Goal: Task Accomplishment & Management: Complete application form

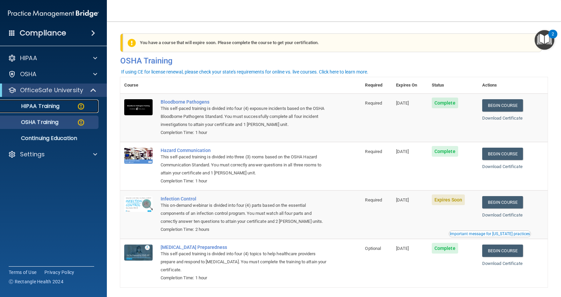
click at [85, 106] on div "HIPAA Training" at bounding box center [49, 106] width 91 height 7
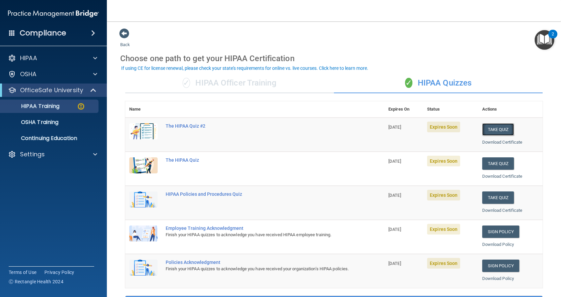
click at [493, 131] on button "Take Quiz" at bounding box center [498, 129] width 32 height 12
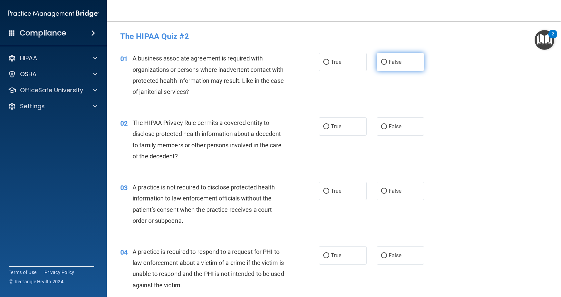
click at [383, 63] on input "False" at bounding box center [384, 62] width 6 height 5
radio input "true"
click at [323, 127] on input "True" at bounding box center [326, 126] width 6 height 5
radio input "true"
click at [384, 193] on label "False" at bounding box center [401, 191] width 48 height 18
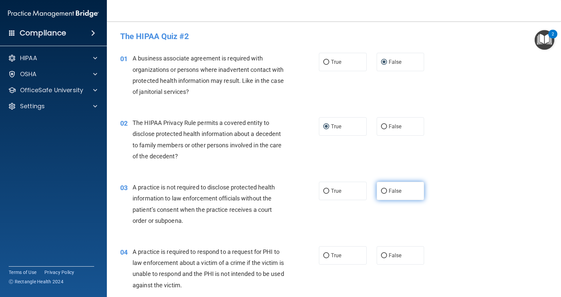
click at [384, 193] on input "False" at bounding box center [384, 191] width 6 height 5
radio input "true"
click at [324, 253] on input "True" at bounding box center [326, 255] width 6 height 5
radio input "true"
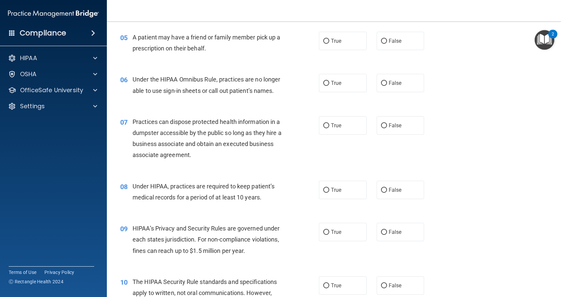
scroll to position [289, 0]
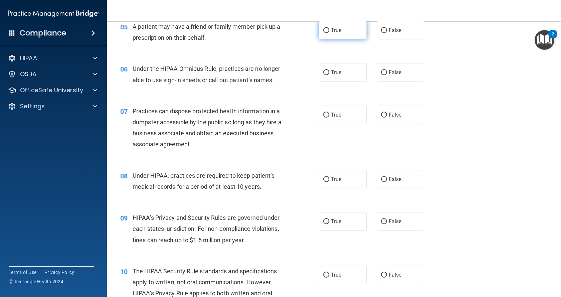
click at [325, 29] on input "True" at bounding box center [326, 30] width 6 height 5
radio input "true"
click at [384, 74] on label "False" at bounding box center [401, 72] width 48 height 18
click at [384, 74] on input "False" at bounding box center [384, 72] width 6 height 5
radio input "true"
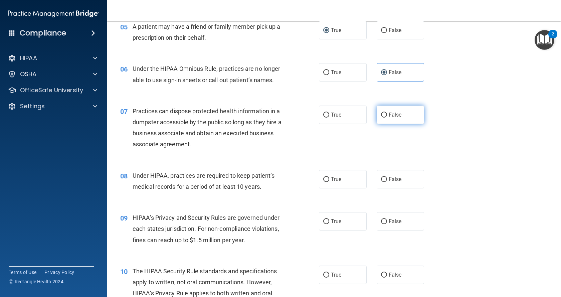
click at [381, 115] on input "False" at bounding box center [384, 114] width 6 height 5
radio input "true"
click at [323, 180] on input "True" at bounding box center [326, 179] width 6 height 5
radio input "true"
click at [384, 180] on label "False" at bounding box center [401, 179] width 48 height 18
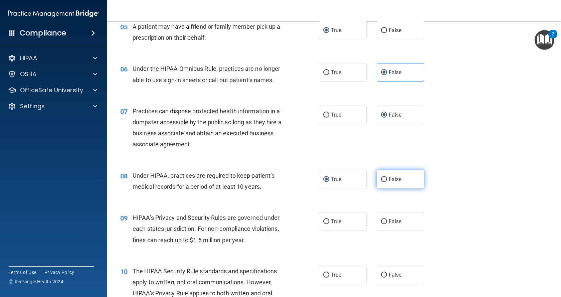
click at [384, 180] on input "False" at bounding box center [384, 179] width 6 height 5
radio input "true"
radio input "false"
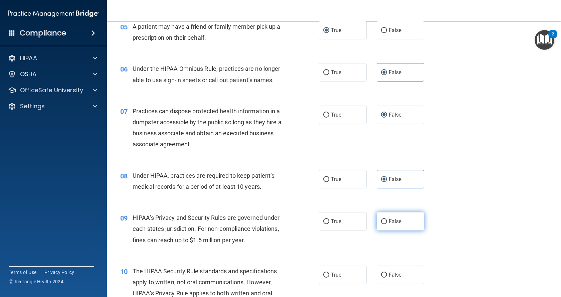
click at [385, 222] on label "False" at bounding box center [401, 221] width 48 height 18
click at [385, 222] on input "False" at bounding box center [384, 221] width 6 height 5
radio input "true"
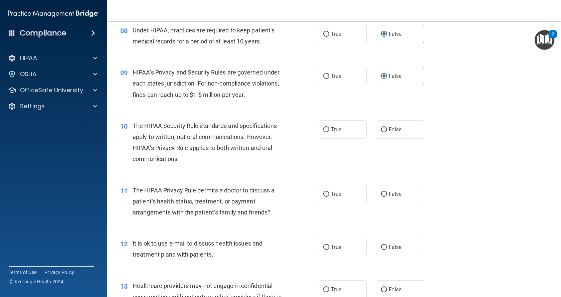
scroll to position [445, 0]
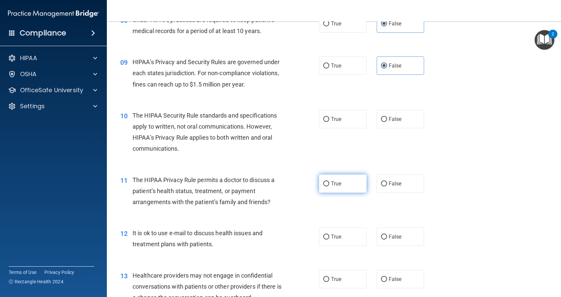
click at [324, 185] on input "True" at bounding box center [326, 183] width 6 height 5
radio input "true"
click at [323, 238] on input "True" at bounding box center [326, 236] width 6 height 5
radio input "true"
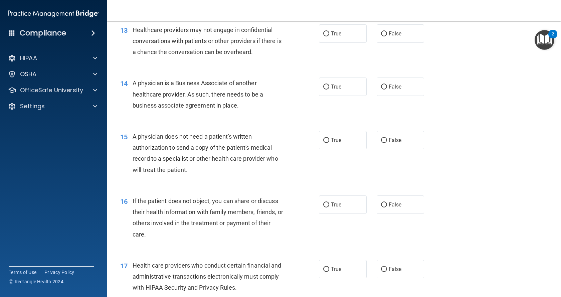
scroll to position [701, 0]
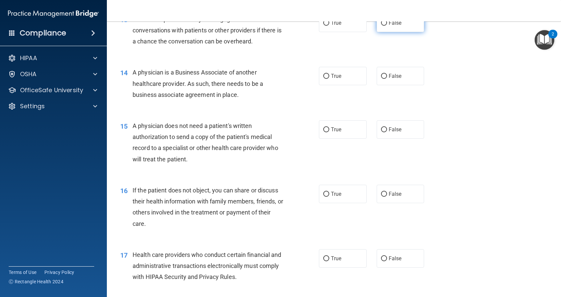
click at [381, 23] on input "False" at bounding box center [384, 23] width 6 height 5
radio input "true"
click at [381, 76] on input "False" at bounding box center [384, 76] width 6 height 5
radio input "true"
click at [324, 130] on input "True" at bounding box center [326, 129] width 6 height 5
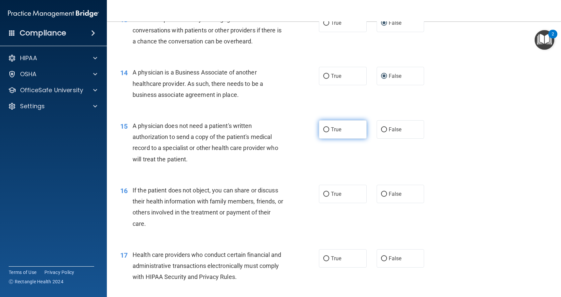
radio input "true"
click at [324, 195] on input "True" at bounding box center [326, 194] width 6 height 5
radio input "true"
click at [323, 260] on input "True" at bounding box center [326, 258] width 6 height 5
radio input "true"
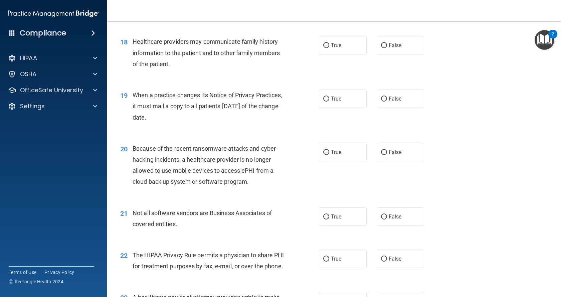
scroll to position [968, 0]
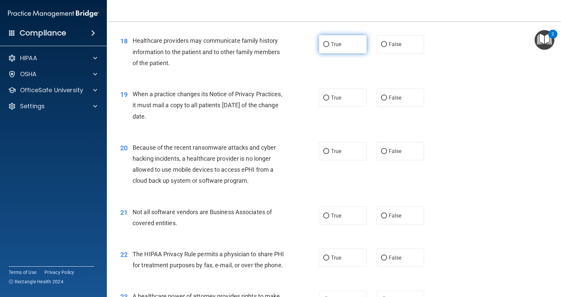
click at [326, 44] on input "True" at bounding box center [326, 44] width 6 height 5
radio input "true"
click at [381, 97] on input "False" at bounding box center [384, 97] width 6 height 5
radio input "true"
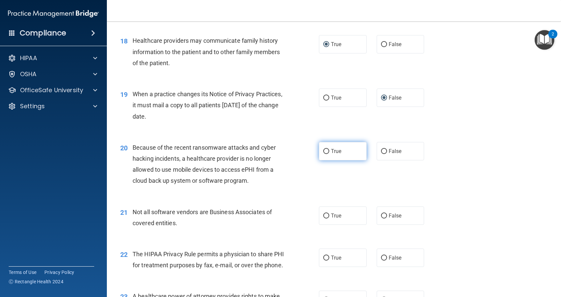
click at [324, 152] on input "True" at bounding box center [326, 151] width 6 height 5
radio input "true"
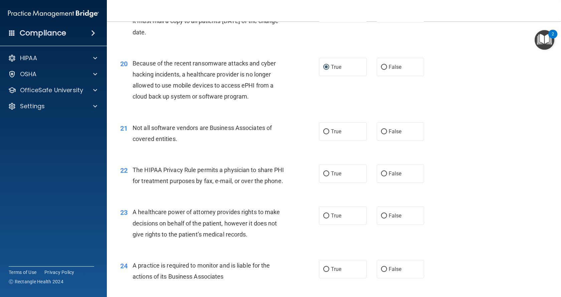
scroll to position [1057, 0]
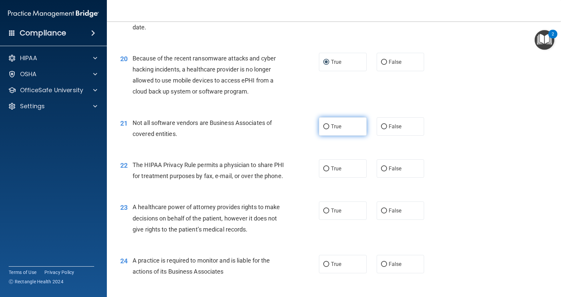
click at [327, 129] on label "True" at bounding box center [343, 126] width 48 height 18
click at [327, 129] on input "True" at bounding box center [326, 126] width 6 height 5
radio input "true"
click at [324, 166] on input "True" at bounding box center [326, 168] width 6 height 5
radio input "true"
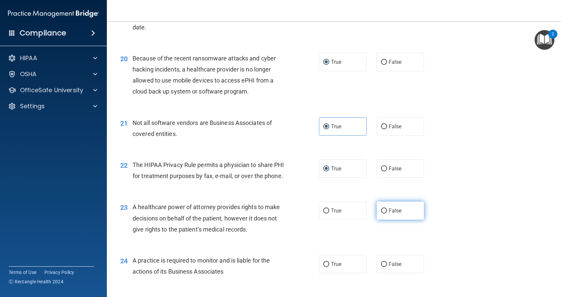
click at [381, 213] on input "False" at bounding box center [384, 210] width 6 height 5
radio input "true"
click at [382, 267] on input "False" at bounding box center [384, 264] width 6 height 5
radio input "true"
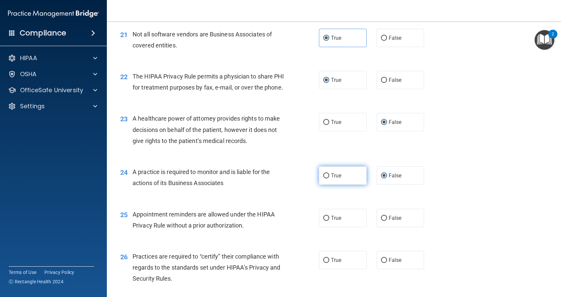
scroll to position [1146, 0]
click at [327, 227] on label "True" at bounding box center [343, 217] width 48 height 18
click at [327, 220] on input "True" at bounding box center [326, 217] width 6 height 5
radio input "true"
click at [381, 262] on input "False" at bounding box center [384, 259] width 6 height 5
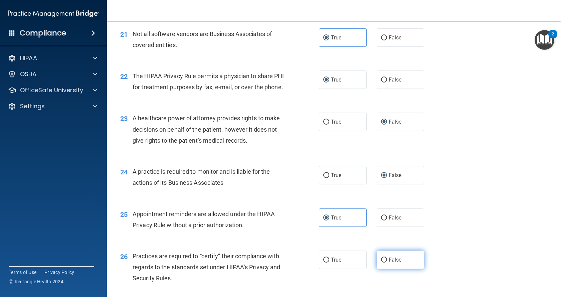
radio input "true"
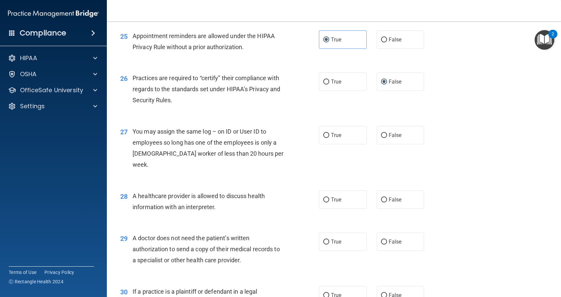
scroll to position [1324, 0]
click at [381, 138] on input "False" at bounding box center [384, 135] width 6 height 5
radio input "true"
click at [325, 200] on input "True" at bounding box center [326, 199] width 6 height 5
radio input "true"
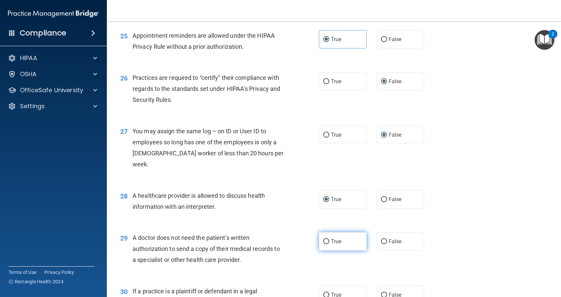
click at [324, 242] on input "True" at bounding box center [326, 241] width 6 height 5
radio input "true"
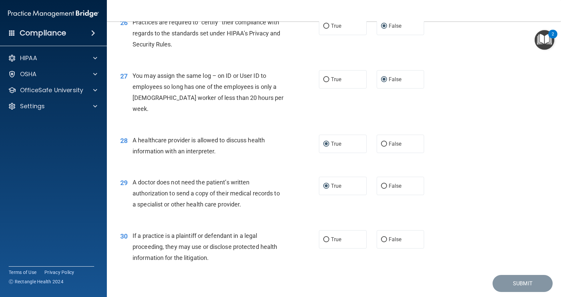
scroll to position [1401, 0]
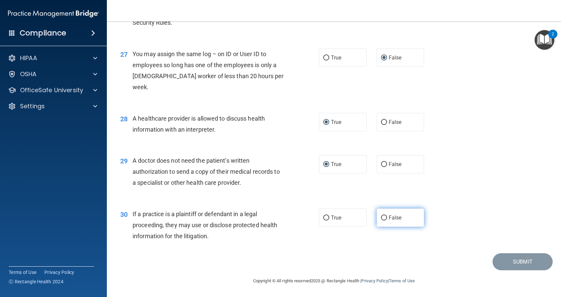
click at [382, 217] on input "False" at bounding box center [384, 217] width 6 height 5
radio input "true"
click at [381, 217] on input "False" at bounding box center [384, 217] width 6 height 5
click at [326, 217] on input "True" at bounding box center [326, 217] width 6 height 5
radio input "true"
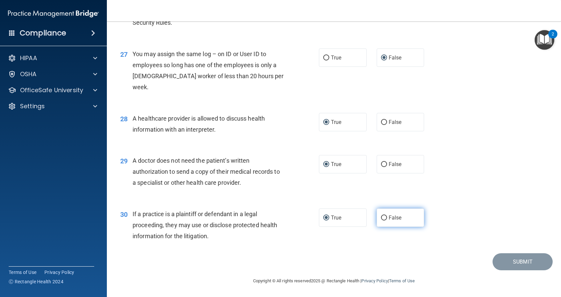
click at [381, 217] on input "False" at bounding box center [384, 217] width 6 height 5
radio input "true"
radio input "false"
click at [549, 40] on img "Open Resource Center, 2 new notifications" at bounding box center [544, 40] width 20 height 20
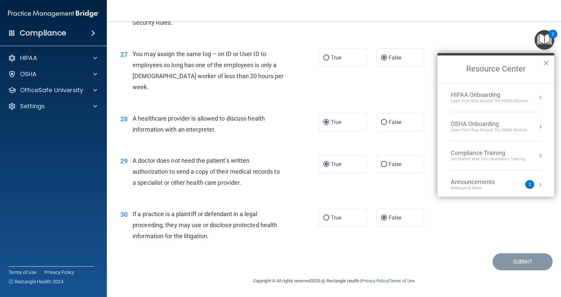
click at [525, 183] on div "2" at bounding box center [529, 184] width 9 height 9
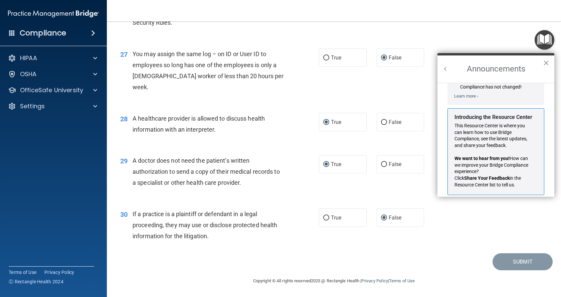
scroll to position [117, 0]
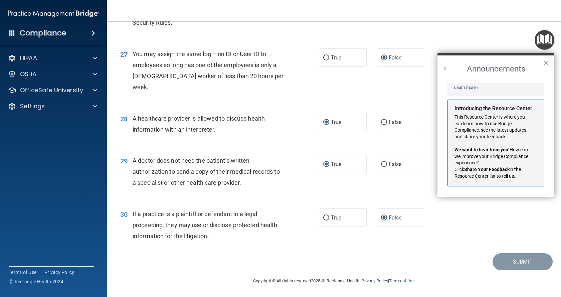
click at [546, 37] on img "Open Resource Center" at bounding box center [544, 40] width 20 height 20
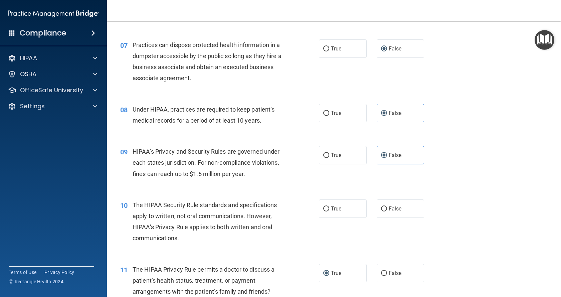
scroll to position [344, 0]
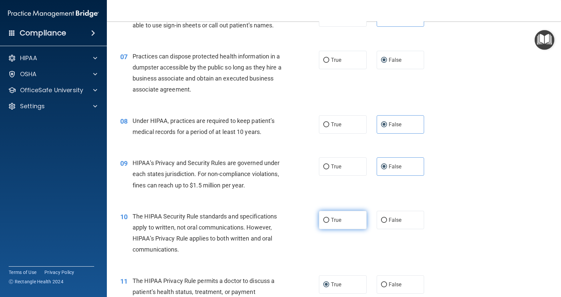
click at [323, 218] on input "True" at bounding box center [326, 220] width 6 height 5
radio input "true"
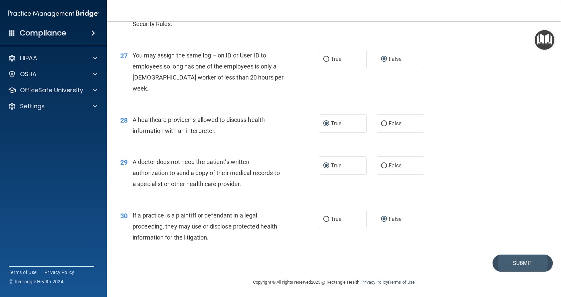
scroll to position [1401, 0]
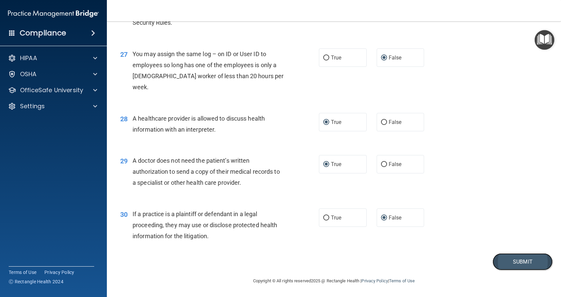
click at [527, 263] on button "Submit" at bounding box center [522, 261] width 60 height 17
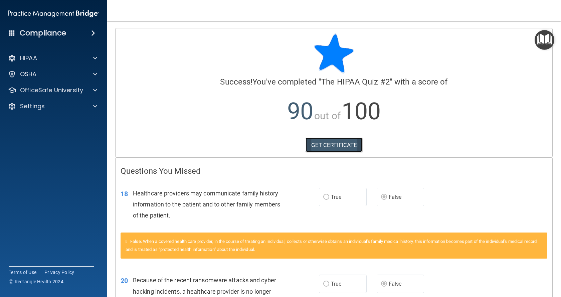
click at [326, 146] on link "GET CERTIFICATE" at bounding box center [333, 145] width 57 height 15
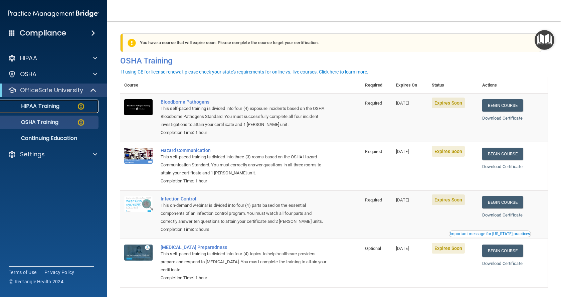
click at [41, 106] on p "HIPAA Training" at bounding box center [31, 106] width 55 height 7
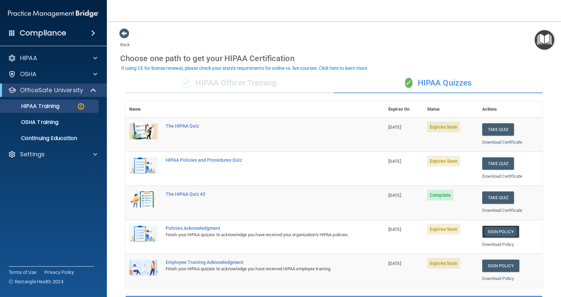
click at [496, 234] on link "Sign Policy" at bounding box center [500, 231] width 37 height 12
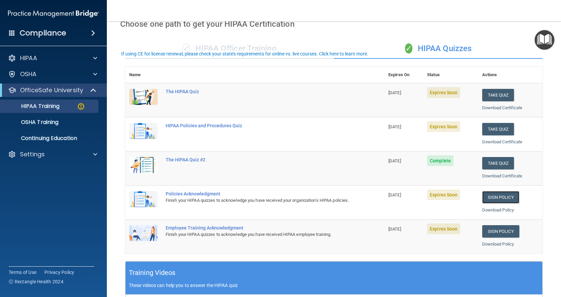
scroll to position [44, 0]
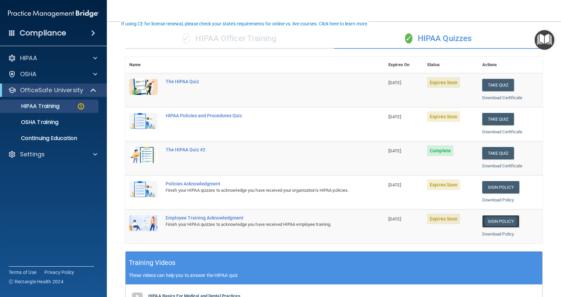
click at [502, 222] on link "Sign Policy" at bounding box center [500, 221] width 37 height 12
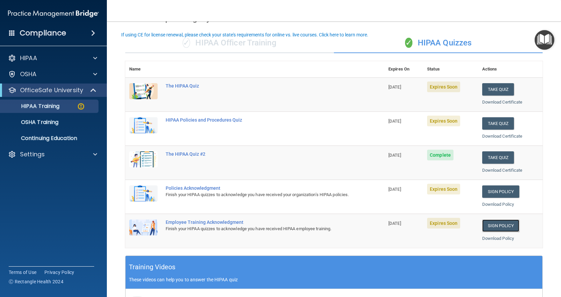
scroll to position [33, 0]
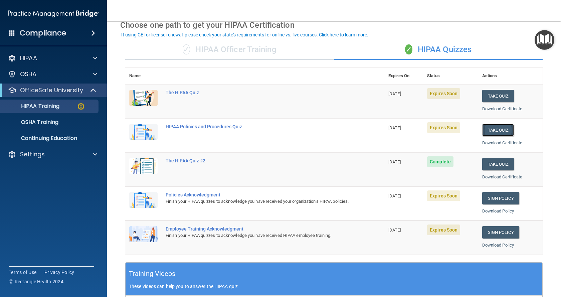
click at [492, 128] on button "Take Quiz" at bounding box center [498, 130] width 32 height 12
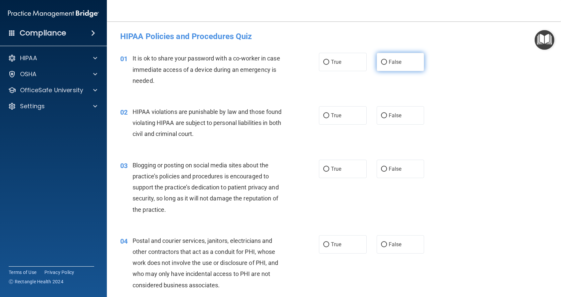
click at [381, 61] on input "False" at bounding box center [384, 62] width 6 height 5
radio input "true"
click at [323, 114] on input "True" at bounding box center [326, 115] width 6 height 5
radio input "true"
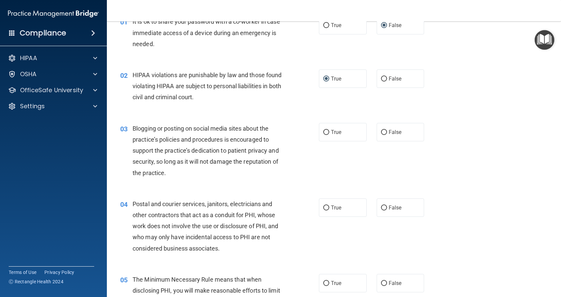
scroll to position [44, 0]
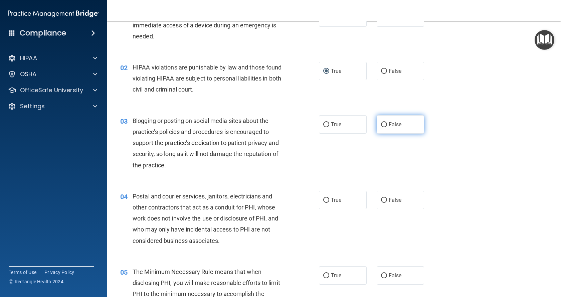
click at [384, 124] on label "False" at bounding box center [401, 124] width 48 height 18
click at [384, 124] on input "False" at bounding box center [384, 124] width 6 height 5
radio input "true"
click at [325, 200] on input "True" at bounding box center [326, 200] width 6 height 5
radio input "true"
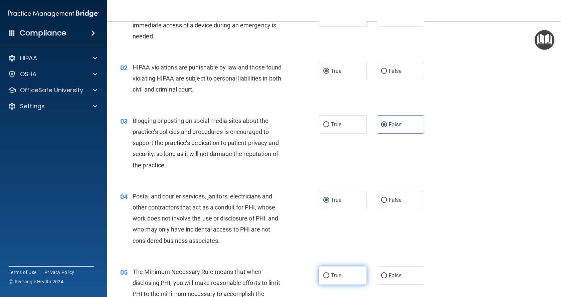
click at [324, 277] on input "True" at bounding box center [326, 275] width 6 height 5
radio input "true"
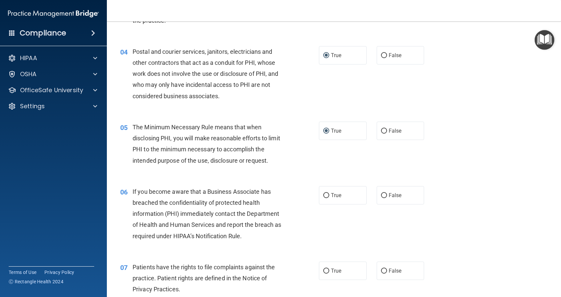
scroll to position [189, 0]
click at [382, 194] on input "False" at bounding box center [384, 195] width 6 height 5
radio input "true"
click at [324, 268] on input "True" at bounding box center [326, 270] width 6 height 5
radio input "true"
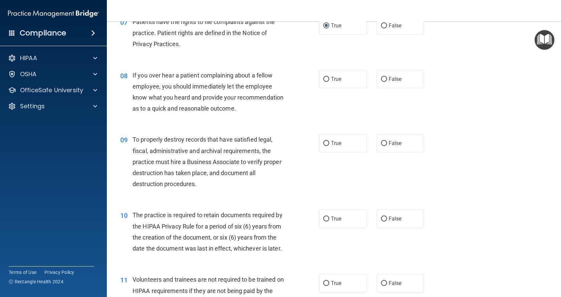
scroll to position [445, 0]
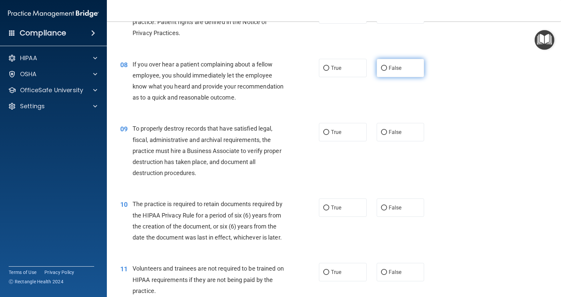
click at [381, 67] on input "False" at bounding box center [384, 68] width 6 height 5
radio input "true"
click at [381, 135] on input "False" at bounding box center [384, 132] width 6 height 5
radio input "true"
click at [381, 210] on input "False" at bounding box center [384, 207] width 6 height 5
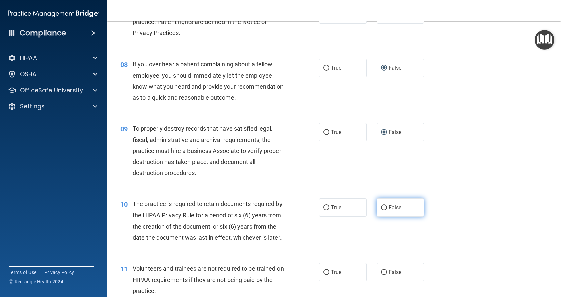
radio input "true"
click at [324, 210] on input "True" at bounding box center [326, 207] width 6 height 5
radio input "true"
radio input "false"
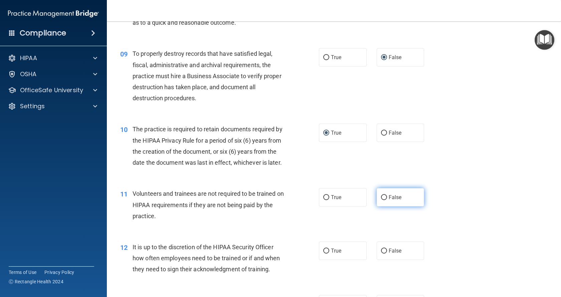
scroll to position [534, 0]
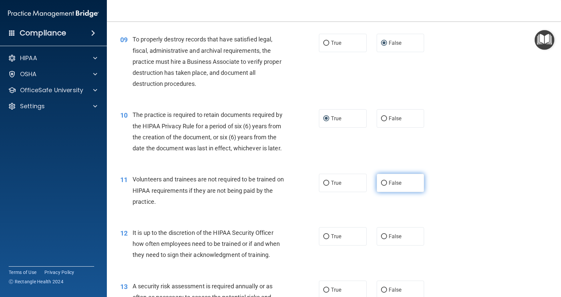
click at [382, 186] on input "False" at bounding box center [384, 183] width 6 height 5
radio input "true"
click at [381, 239] on input "False" at bounding box center [384, 236] width 6 height 5
radio input "true"
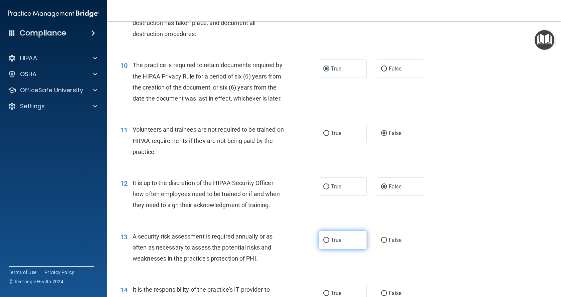
scroll to position [612, 0]
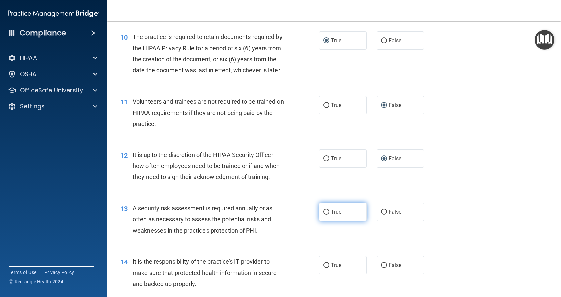
click at [323, 215] on input "True" at bounding box center [326, 212] width 6 height 5
radio input "true"
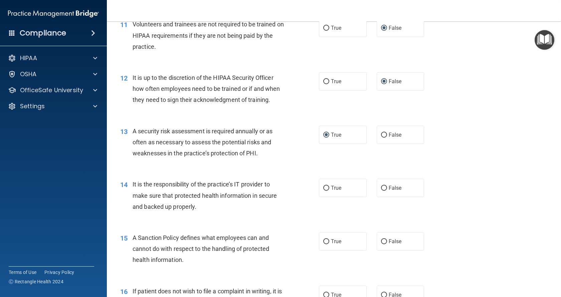
scroll to position [690, 0]
click at [381, 190] on input "False" at bounding box center [384, 187] width 6 height 5
radio input "true"
click at [381, 243] on input "False" at bounding box center [384, 240] width 6 height 5
radio input "true"
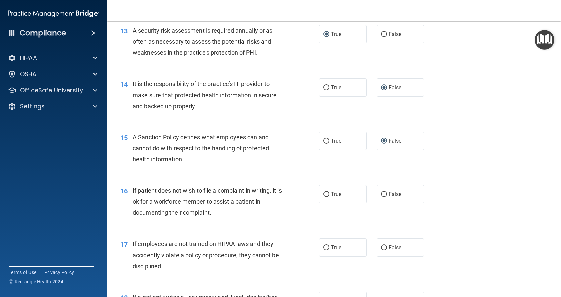
scroll to position [790, 0]
click at [323, 196] on input "True" at bounding box center [326, 193] width 6 height 5
radio input "true"
click at [381, 249] on input "False" at bounding box center [384, 246] width 6 height 5
radio input "true"
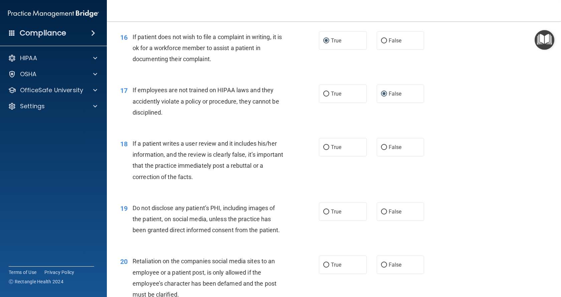
scroll to position [946, 0]
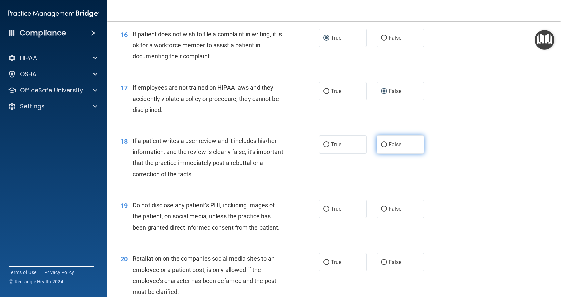
click at [381, 147] on input "False" at bounding box center [384, 144] width 6 height 5
radio input "true"
click at [327, 218] on label "True" at bounding box center [343, 209] width 48 height 18
click at [327, 212] on input "True" at bounding box center [326, 209] width 6 height 5
radio input "true"
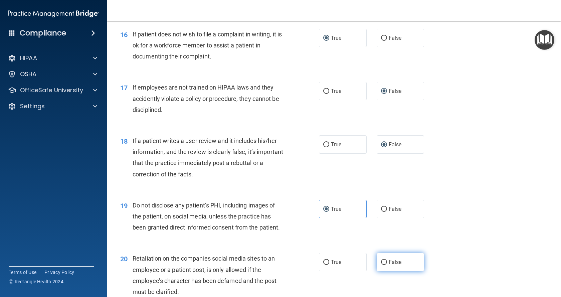
click at [381, 265] on input "False" at bounding box center [384, 262] width 6 height 5
radio input "true"
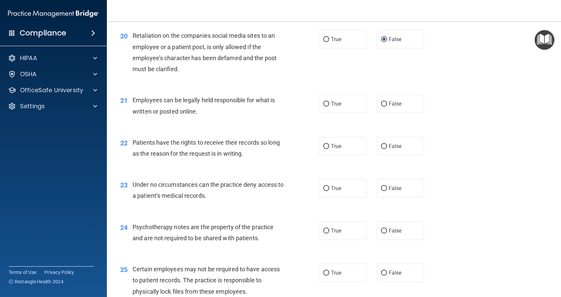
scroll to position [1179, 0]
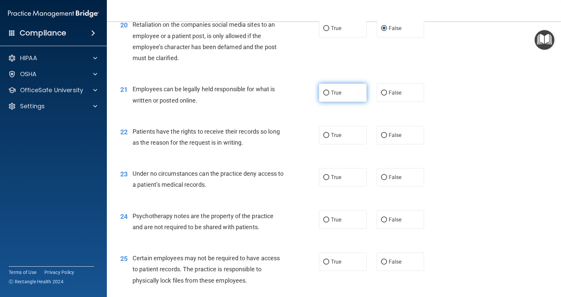
click at [325, 95] on input "True" at bounding box center [326, 92] width 6 height 5
radio input "true"
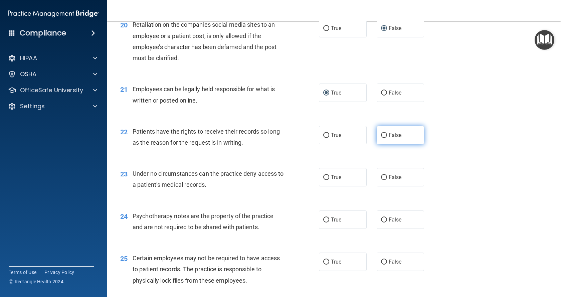
click at [385, 144] on label "False" at bounding box center [401, 135] width 48 height 18
click at [385, 138] on input "False" at bounding box center [384, 135] width 6 height 5
radio input "true"
click at [382, 186] on label "False" at bounding box center [401, 177] width 48 height 18
click at [382, 180] on input "False" at bounding box center [384, 177] width 6 height 5
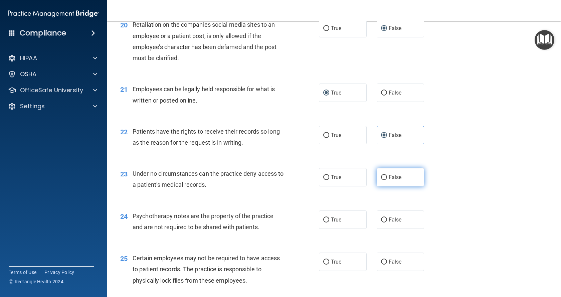
radio input "true"
click at [326, 222] on input "True" at bounding box center [326, 219] width 6 height 5
radio input "true"
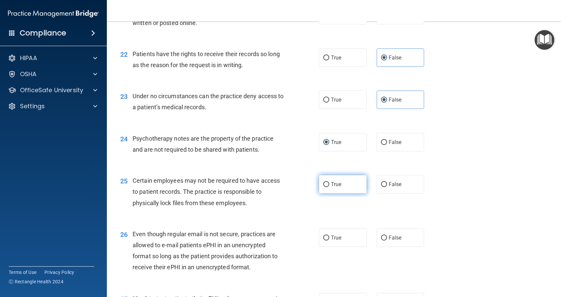
scroll to position [1257, 0]
drag, startPoint x: 326, startPoint y: 208, endPoint x: 325, endPoint y: 230, distance: 22.4
click at [326, 186] on input "True" at bounding box center [326, 183] width 6 height 5
radio input "true"
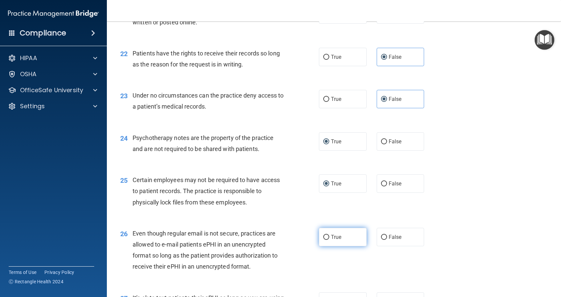
click at [324, 240] on input "True" at bounding box center [326, 237] width 6 height 5
radio input "true"
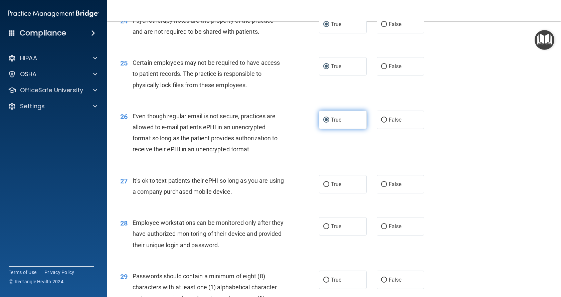
scroll to position [1391, 0]
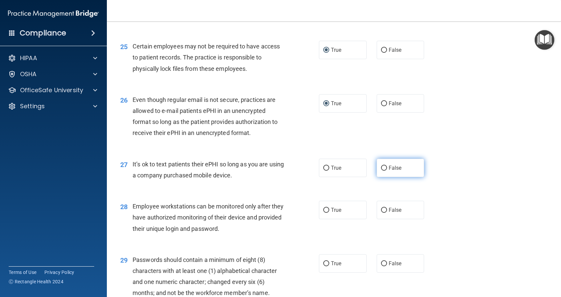
drag, startPoint x: 385, startPoint y: 191, endPoint x: 385, endPoint y: 215, distance: 24.0
click at [384, 177] on label "False" at bounding box center [401, 168] width 48 height 18
click at [384, 171] on input "False" at bounding box center [384, 168] width 6 height 5
radio input "true"
click at [382, 213] on input "False" at bounding box center [384, 210] width 6 height 5
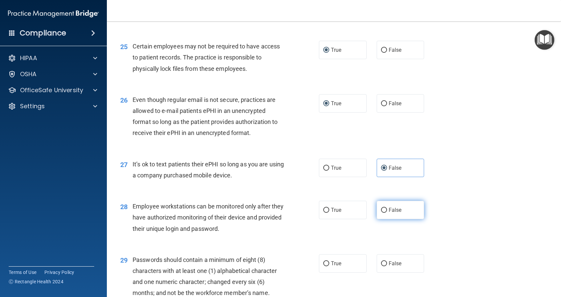
radio input "true"
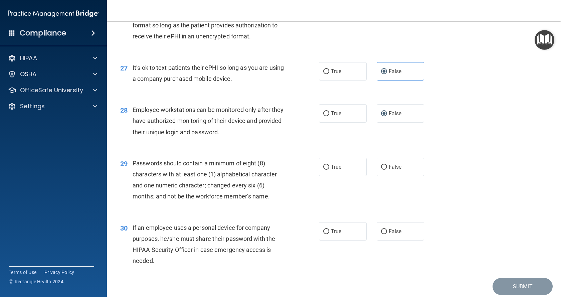
scroll to position [1491, 0]
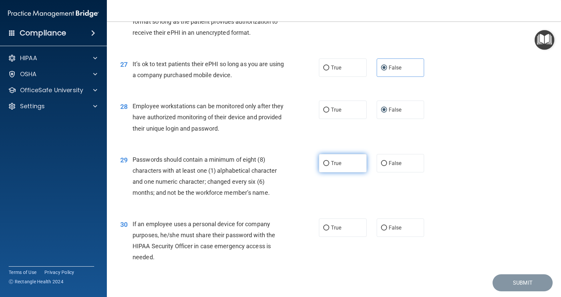
click at [320, 172] on label "True" at bounding box center [343, 163] width 48 height 18
click at [323, 166] on input "True" at bounding box center [326, 163] width 6 height 5
radio input "true"
click at [381, 230] on input "False" at bounding box center [384, 227] width 6 height 5
radio input "true"
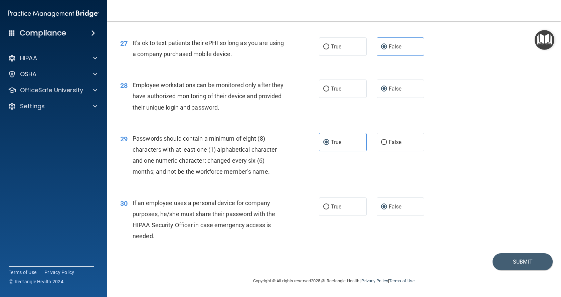
scroll to position [1534, 0]
click at [515, 265] on button "Submit" at bounding box center [522, 261] width 60 height 17
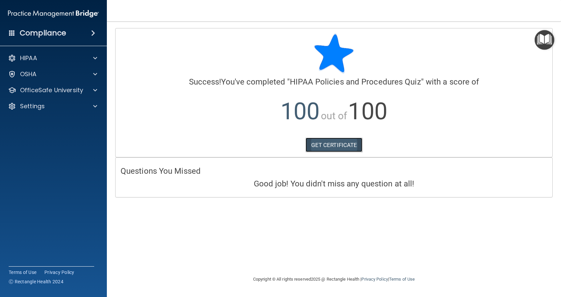
click at [334, 146] on link "GET CERTIFICATE" at bounding box center [333, 145] width 57 height 15
click at [67, 91] on p "OfficeSafe University" at bounding box center [51, 90] width 63 height 8
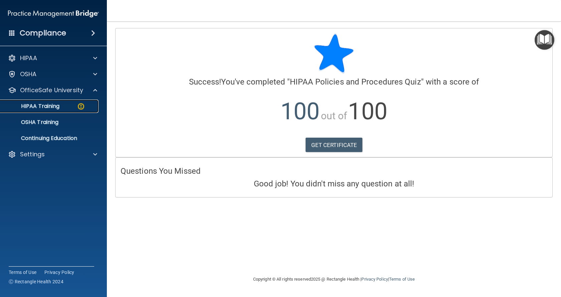
click at [48, 105] on p "HIPAA Training" at bounding box center [31, 106] width 55 height 7
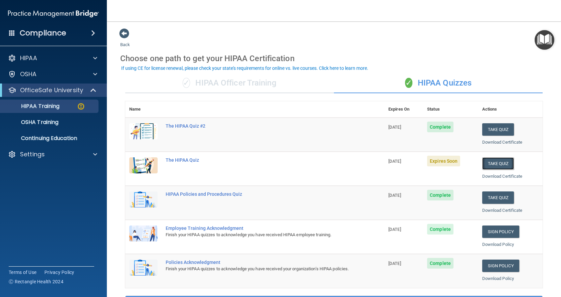
click at [498, 166] on button "Take Quiz" at bounding box center [498, 163] width 32 height 12
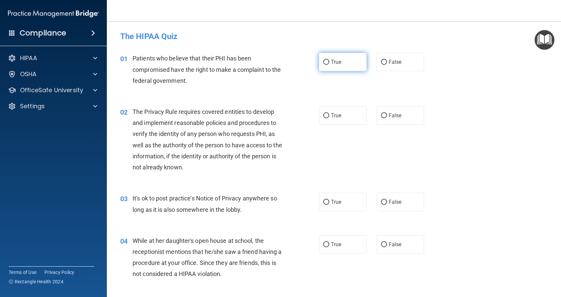
click at [326, 61] on input "True" at bounding box center [326, 62] width 6 height 5
radio input "true"
click at [326, 115] on input "True" at bounding box center [326, 115] width 6 height 5
radio input "true"
click at [381, 203] on input "False" at bounding box center [384, 202] width 6 height 5
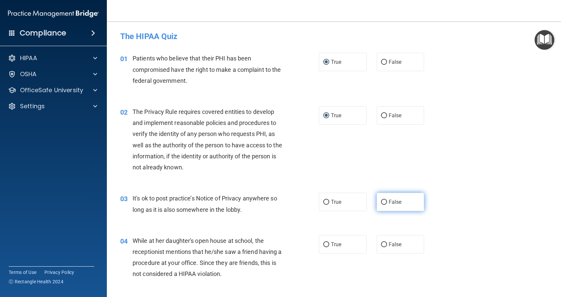
radio input "true"
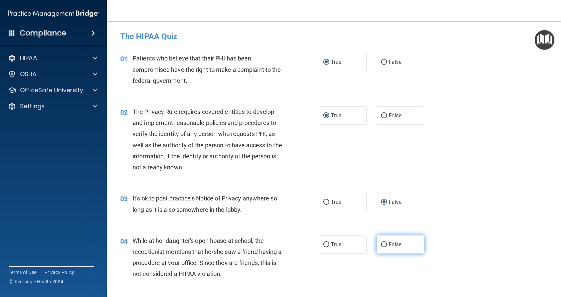
click at [383, 242] on input "False" at bounding box center [384, 244] width 6 height 5
radio input "true"
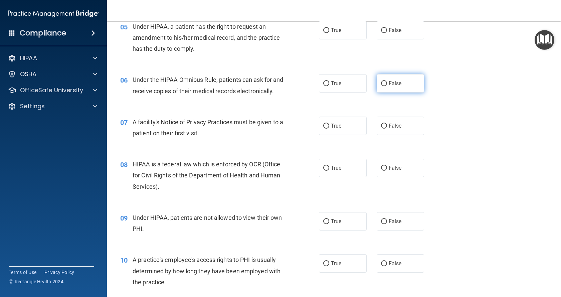
scroll to position [278, 0]
click at [323, 30] on input "True" at bounding box center [326, 30] width 6 height 5
radio input "true"
click at [323, 84] on input "True" at bounding box center [326, 83] width 6 height 5
radio input "true"
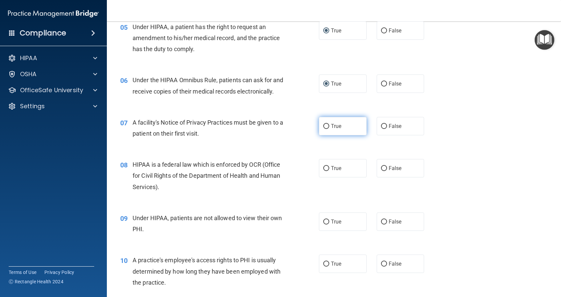
click at [326, 129] on input "True" at bounding box center [326, 126] width 6 height 5
radio input "true"
click at [322, 177] on label "True" at bounding box center [343, 168] width 48 height 18
click at [323, 171] on input "True" at bounding box center [326, 168] width 6 height 5
radio input "true"
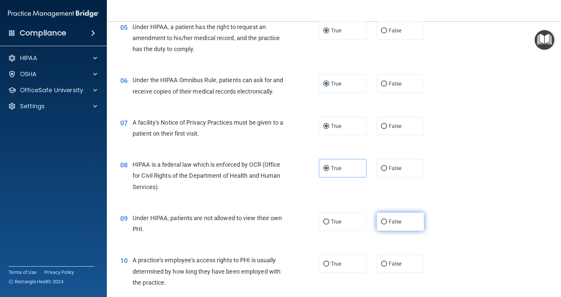
click at [383, 224] on input "False" at bounding box center [384, 221] width 6 height 5
radio input "true"
click at [382, 272] on label "False" at bounding box center [401, 263] width 48 height 18
click at [381, 266] on input "False" at bounding box center [384, 263] width 6 height 5
radio input "true"
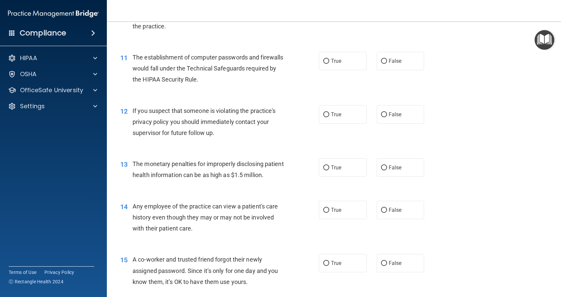
scroll to position [545, 0]
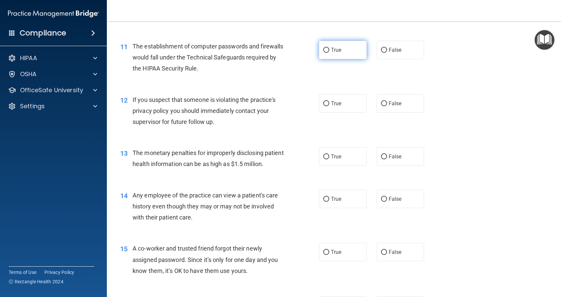
click at [324, 53] on input "True" at bounding box center [326, 50] width 6 height 5
radio input "true"
drag, startPoint x: 325, startPoint y: 117, endPoint x: 325, endPoint y: 123, distance: 5.7
click at [325, 112] on label "True" at bounding box center [343, 103] width 48 height 18
click at [325, 106] on input "True" at bounding box center [326, 103] width 6 height 5
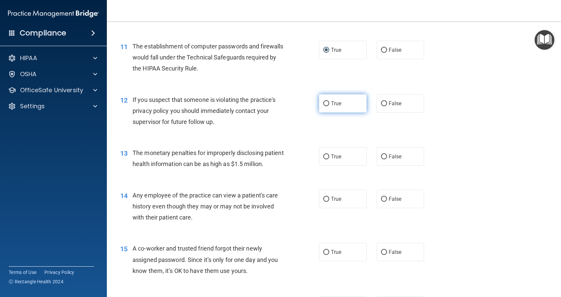
radio input "true"
click at [324, 159] on input "True" at bounding box center [326, 156] width 6 height 5
radio input "true"
click at [382, 202] on input "False" at bounding box center [384, 199] width 6 height 5
radio input "true"
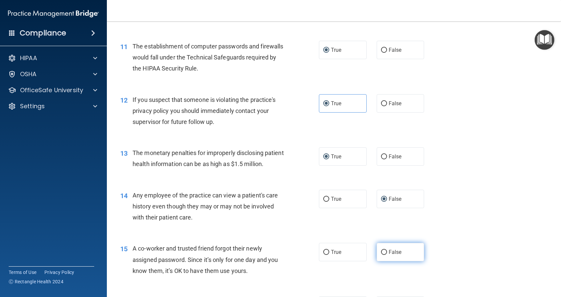
click at [382, 255] on input "False" at bounding box center [384, 252] width 6 height 5
radio input "true"
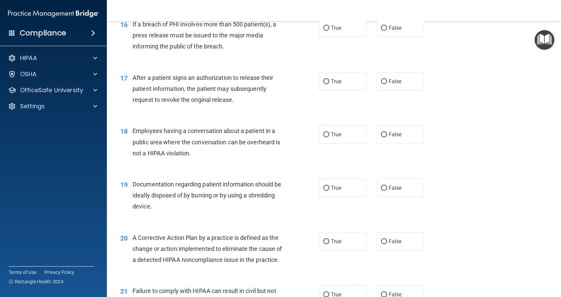
scroll to position [824, 0]
click at [324, 30] on input "True" at bounding box center [326, 27] width 6 height 5
radio input "true"
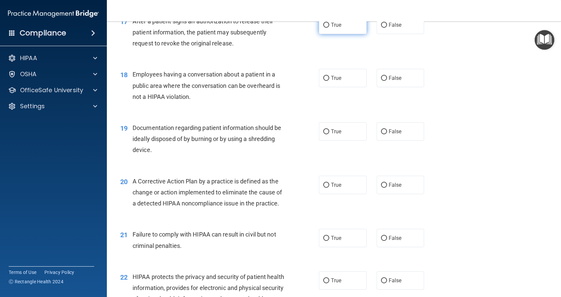
scroll to position [890, 0]
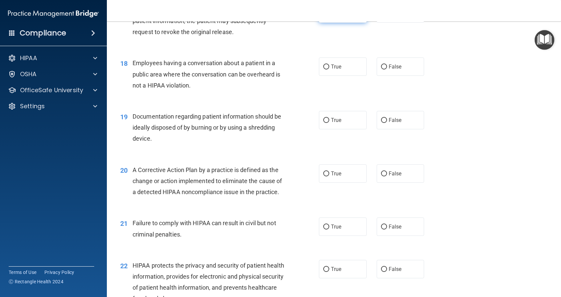
click at [325, 23] on label "True" at bounding box center [343, 13] width 48 height 18
click at [325, 16] on input "True" at bounding box center [326, 13] width 6 height 5
radio input "true"
click at [382, 69] on input "False" at bounding box center [384, 66] width 6 height 5
radio input "true"
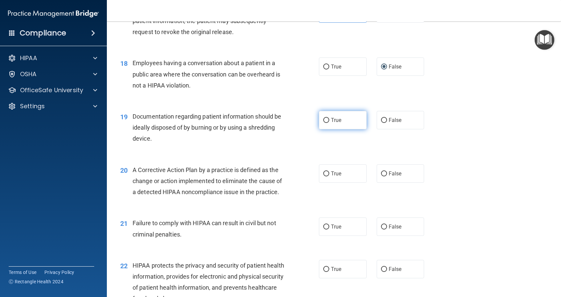
click at [327, 129] on label "True" at bounding box center [343, 120] width 48 height 18
click at [327, 123] on input "True" at bounding box center [326, 120] width 6 height 5
radio input "true"
click at [322, 183] on label "True" at bounding box center [343, 173] width 48 height 18
click at [323, 176] on input "True" at bounding box center [326, 173] width 6 height 5
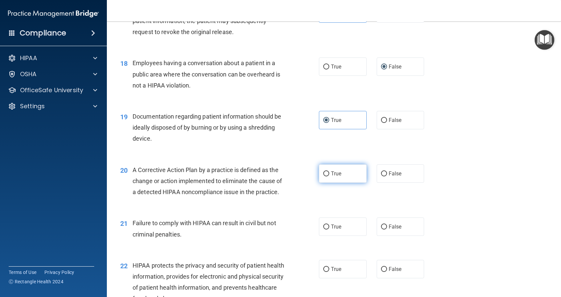
radio input "true"
click at [381, 229] on input "False" at bounding box center [384, 226] width 6 height 5
radio input "true"
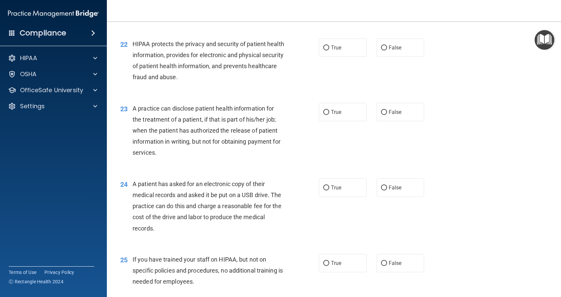
scroll to position [1124, 0]
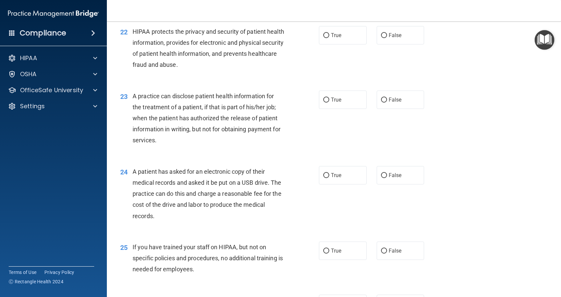
drag, startPoint x: 322, startPoint y: 69, endPoint x: 340, endPoint y: 92, distance: 29.0
click at [323, 38] on input "True" at bounding box center [326, 35] width 6 height 5
radio input "true"
click at [383, 102] on input "False" at bounding box center [384, 99] width 6 height 5
radio input "true"
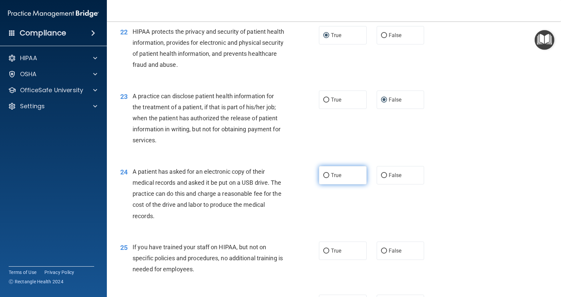
click at [324, 178] on input "True" at bounding box center [326, 175] width 6 height 5
radio input "true"
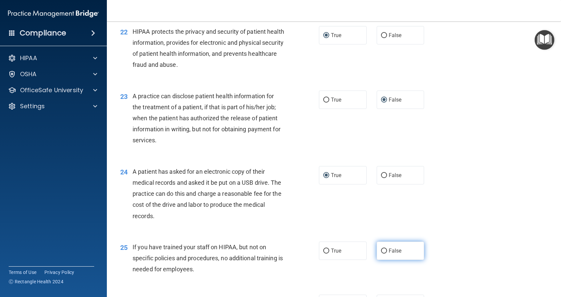
click at [381, 253] on input "False" at bounding box center [384, 250] width 6 height 5
radio input "true"
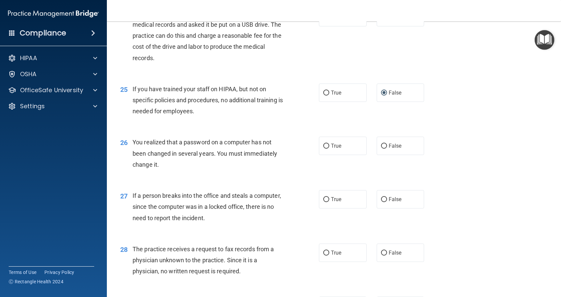
scroll to position [1291, 0]
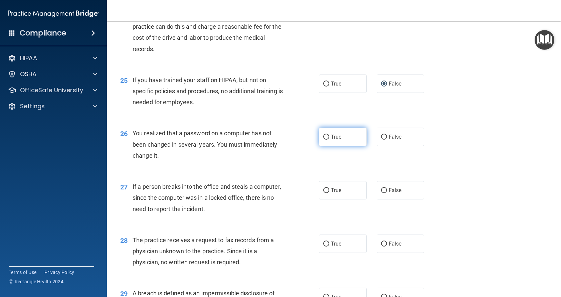
click at [324, 140] on input "True" at bounding box center [326, 137] width 6 height 5
radio input "true"
click at [382, 193] on input "False" at bounding box center [384, 190] width 6 height 5
radio input "true"
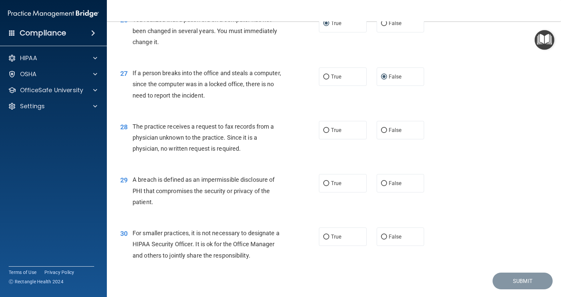
scroll to position [1446, 0]
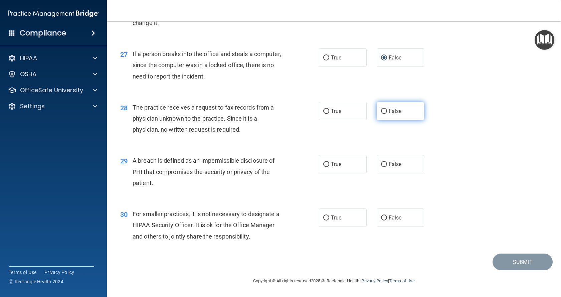
click at [384, 120] on label "False" at bounding box center [401, 111] width 48 height 18
click at [384, 114] on input "False" at bounding box center [384, 111] width 6 height 5
radio input "true"
click at [324, 173] on label "True" at bounding box center [343, 164] width 48 height 18
click at [324, 167] on input "True" at bounding box center [326, 164] width 6 height 5
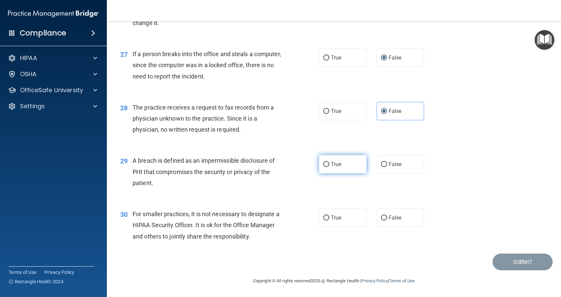
radio input "true"
click at [381, 220] on input "False" at bounding box center [384, 217] width 6 height 5
radio input "true"
click at [513, 270] on button "Submit" at bounding box center [522, 261] width 60 height 17
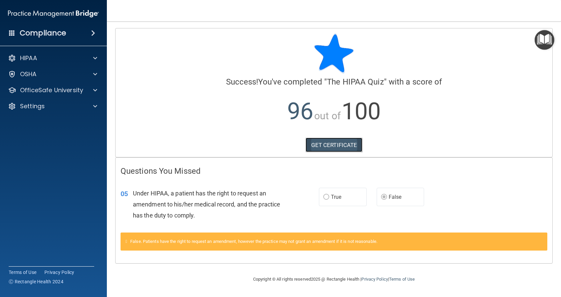
click at [351, 144] on link "GET CERTIFICATE" at bounding box center [333, 145] width 57 height 15
click at [60, 92] on p "OfficeSafe University" at bounding box center [51, 90] width 63 height 8
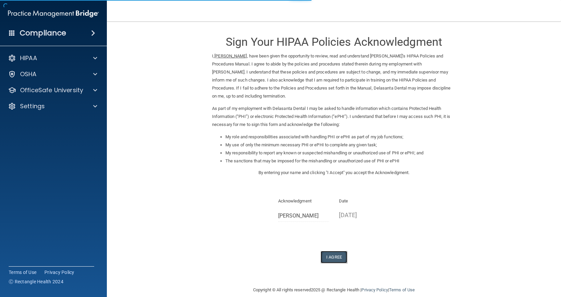
click at [326, 258] on button "I Agree" at bounding box center [333, 257] width 27 height 12
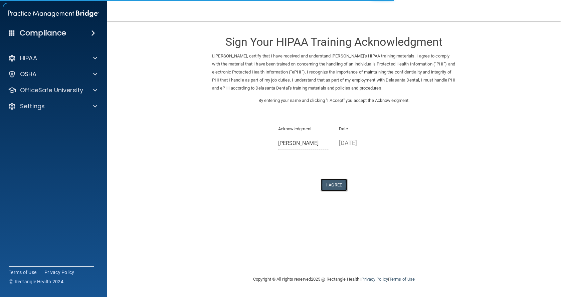
click at [338, 183] on button "I Agree" at bounding box center [333, 185] width 27 height 12
